Goal: Task Accomplishment & Management: Manage account settings

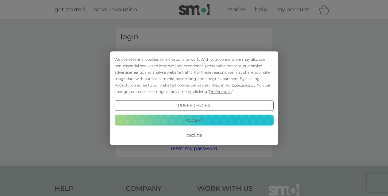
type input "[EMAIL_ADDRESS][DOMAIN_NAME]"
click at [191, 119] on button "Accept" at bounding box center [193, 120] width 159 height 11
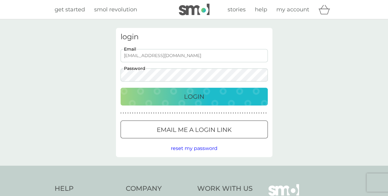
click at [190, 100] on p "Login" at bounding box center [194, 97] width 20 height 10
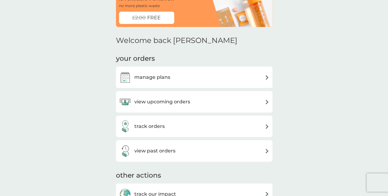
scroll to position [61, 0]
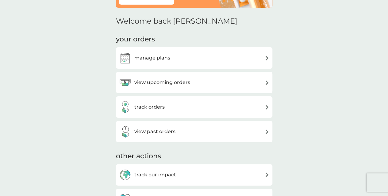
click at [161, 58] on h3 "manage plans" at bounding box center [152, 58] width 36 height 8
